Goal: Task Accomplishment & Management: Manage account settings

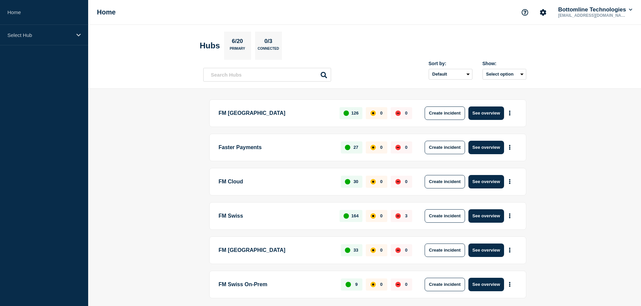
drag, startPoint x: 477, startPoint y: 113, endPoint x: 469, endPoint y: 113, distance: 8.1
click at [477, 113] on button "See overview" at bounding box center [486, 113] width 36 height 13
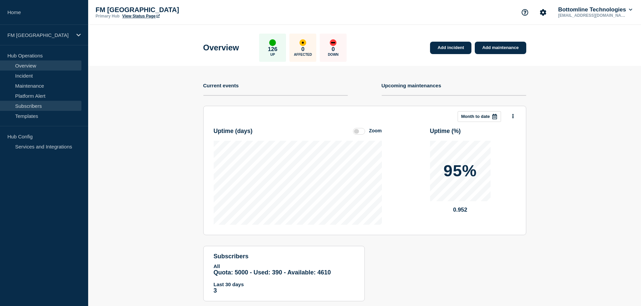
click at [38, 108] on link "Subscribers" at bounding box center [40, 106] width 81 height 10
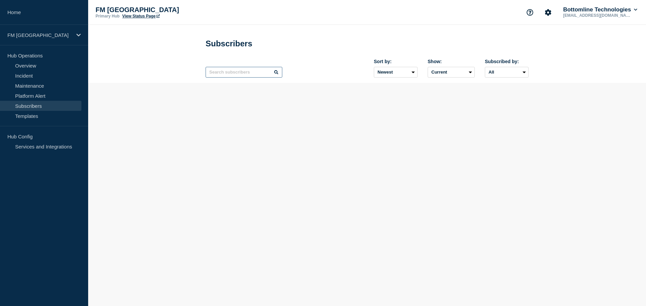
click at [242, 75] on input "text" at bounding box center [244, 72] width 77 height 11
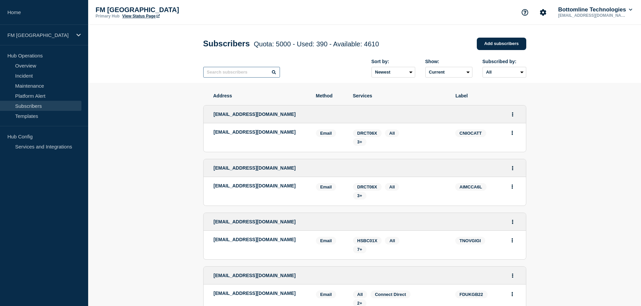
click at [225, 75] on input "text" at bounding box center [241, 72] width 77 height 11
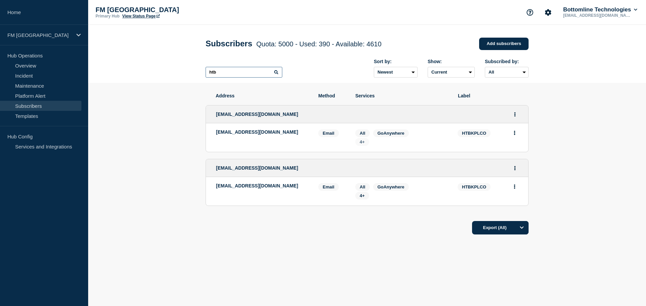
type input "htb"
click at [363, 144] on span "4+" at bounding box center [362, 142] width 5 height 5
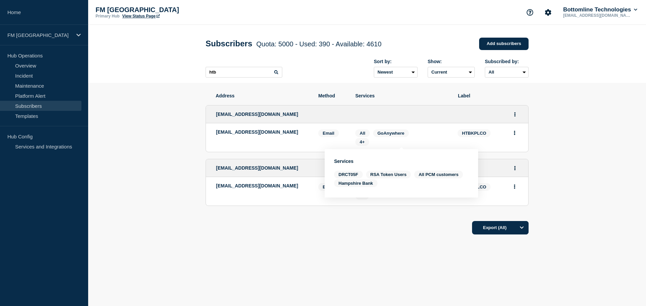
click at [399, 220] on div "Export (All)" at bounding box center [367, 225] width 323 height 19
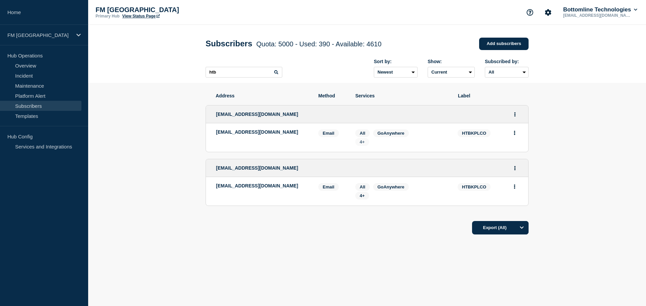
click at [362, 143] on span "4+" at bounding box center [362, 142] width 5 height 5
